Goal: Task Accomplishment & Management: Complete application form

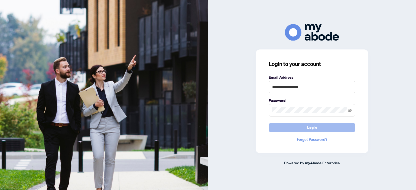
click at [312, 128] on span "Login" at bounding box center [312, 127] width 10 height 9
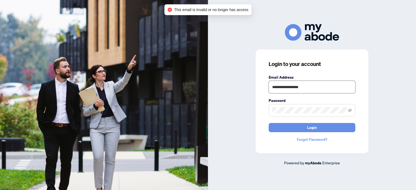
click at [301, 88] on input "**********" at bounding box center [311, 87] width 87 height 12
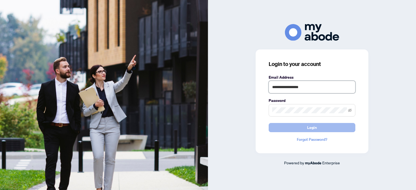
type input "**********"
click at [313, 129] on span "Login" at bounding box center [312, 127] width 10 height 9
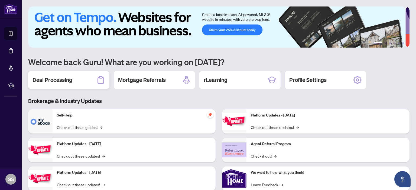
click at [58, 81] on h2 "Deal Processing" at bounding box center [52, 80] width 40 height 8
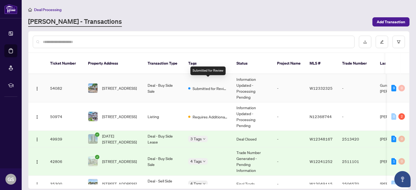
click at [211, 85] on span "Submitted for Review" at bounding box center [209, 88] width 35 height 6
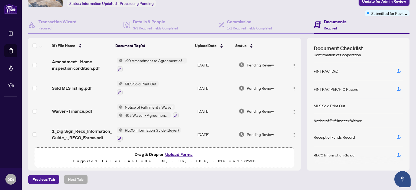
scroll to position [38, 0]
click at [396, 69] on icon "button" at bounding box center [398, 69] width 5 height 5
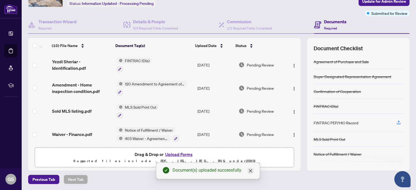
click at [250, 171] on icon "close" at bounding box center [250, 170] width 3 height 3
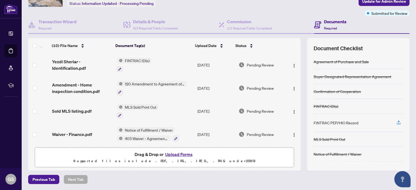
click at [338, 105] on div "FINTRAC ID(s)" at bounding box center [357, 106] width 89 height 15
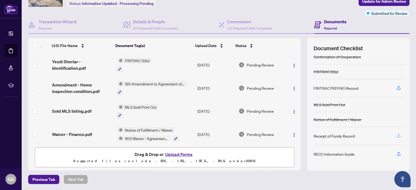
click at [396, 134] on icon "button" at bounding box center [398, 135] width 5 height 5
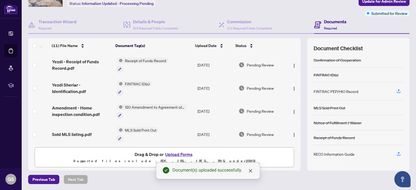
scroll to position [32, 0]
click at [327, 74] on div "FINTRAC ID(s)" at bounding box center [325, 75] width 25 height 6
click at [250, 171] on icon "close" at bounding box center [250, 170] width 3 height 3
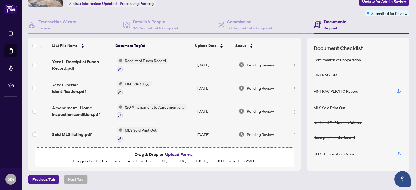
scroll to position [0, 0]
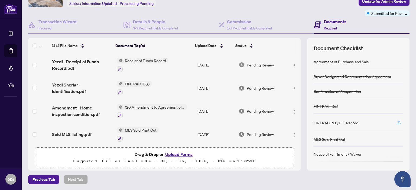
click at [396, 121] on icon "button" at bounding box center [398, 122] width 5 height 5
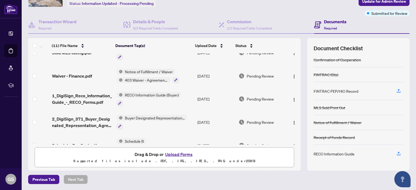
scroll to position [82, 0]
click at [394, 88] on button "button" at bounding box center [398, 91] width 9 height 9
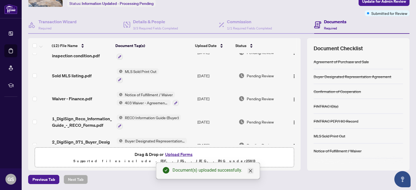
click at [251, 171] on icon "close" at bounding box center [250, 170] width 3 height 3
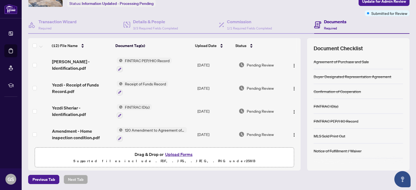
scroll to position [0, 0]
click at [126, 59] on span "FINTRAC PEP/HIO Record" at bounding box center [147, 61] width 49 height 6
click at [165, 86] on span "FINTRAC PEP/HIO Record" at bounding box center [141, 87] width 60 height 6
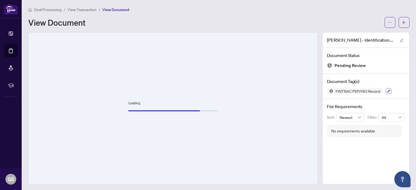
click at [387, 90] on icon "button" at bounding box center [388, 91] width 3 height 3
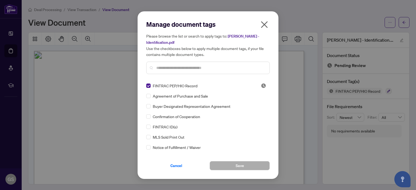
click at [165, 78] on div "Manage document tags Please browse the list or search to apply tags to: Mahanaz…" at bounding box center [207, 49] width 123 height 58
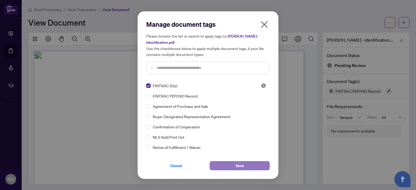
click at [241, 166] on span "Save" at bounding box center [239, 166] width 8 height 9
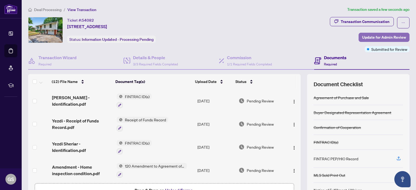
click at [378, 38] on span "Update for Admin Review" at bounding box center [384, 37] width 44 height 9
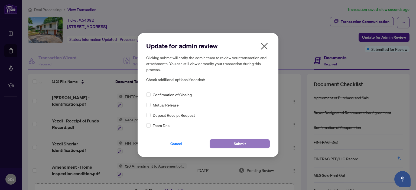
click at [243, 144] on span "Submit" at bounding box center [239, 144] width 12 height 9
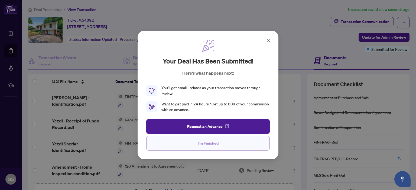
click at [210, 143] on span "I'm Finished" at bounding box center [207, 143] width 21 height 9
